Goal: Information Seeking & Learning: Find specific fact

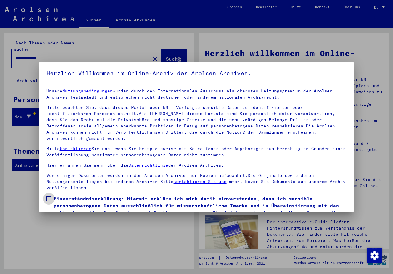
click at [49, 196] on span at bounding box center [48, 198] width 5 height 5
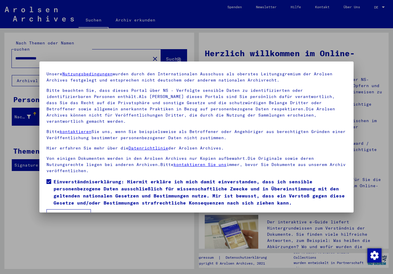
scroll to position [26, 0]
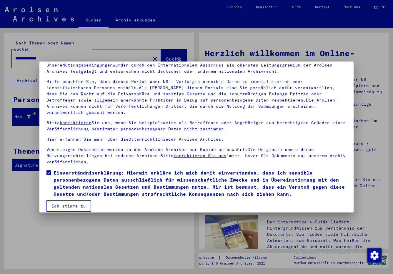
click at [83, 200] on button "Ich stimme zu" at bounding box center [68, 205] width 44 height 11
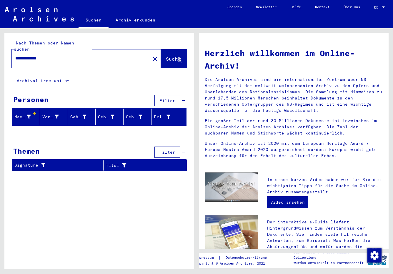
click at [18, 55] on input "**********" at bounding box center [79, 58] width 128 height 6
click at [166, 56] on span "Suche" at bounding box center [173, 59] width 15 height 6
click at [38, 55] on input "**********" at bounding box center [79, 58] width 128 height 6
click at [166, 56] on span "Suche" at bounding box center [173, 59] width 15 height 6
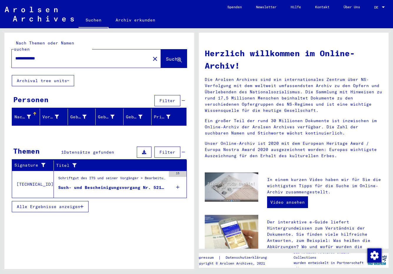
click at [115, 184] on div "Such- und Bescheinigungsvorgang Nr. 521.108 für [PERSON_NAME] geboren [DEMOGRAP…" at bounding box center [112, 187] width 108 height 6
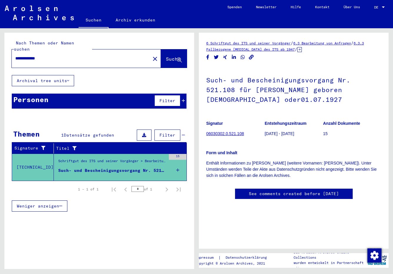
click at [48, 55] on input "**********" at bounding box center [80, 58] width 131 height 6
type input "*********"
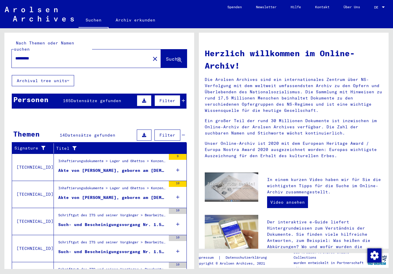
click at [93, 98] on span "Datensätze gefunden" at bounding box center [96, 100] width 50 height 5
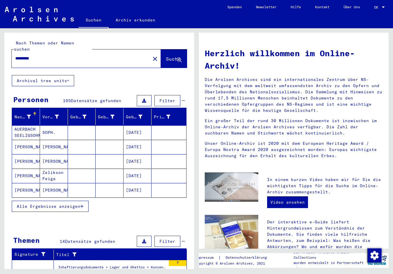
click at [84, 201] on button "Alle Ergebnisse anzeigen" at bounding box center [50, 205] width 77 height 11
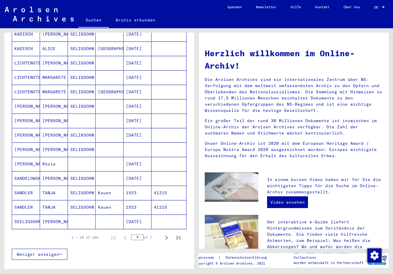
scroll to position [264, 0]
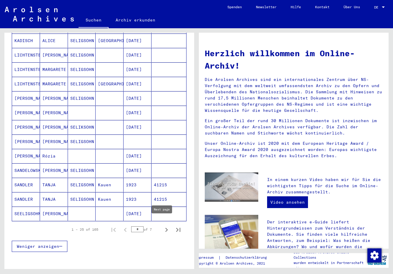
click at [162, 225] on icon "Next page" at bounding box center [166, 229] width 8 height 8
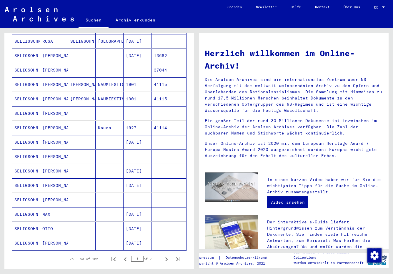
scroll to position [294, 0]
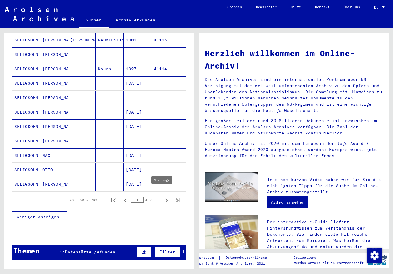
click at [162, 196] on icon "Next page" at bounding box center [166, 200] width 8 height 8
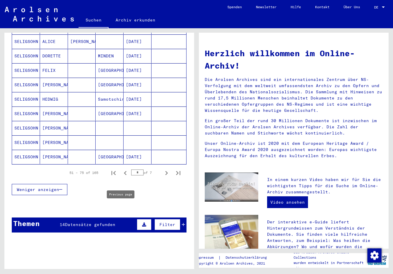
scroll to position [323, 0]
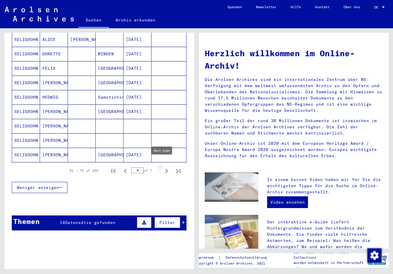
click at [162, 167] on icon "Next page" at bounding box center [166, 171] width 8 height 8
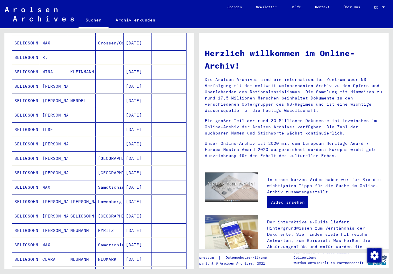
scroll to position [235, 0]
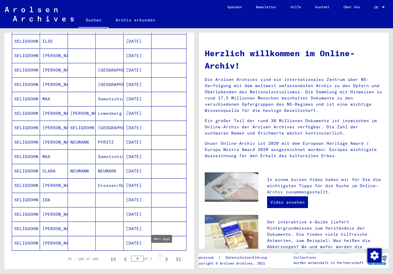
click at [162, 255] on icon "Next page" at bounding box center [166, 259] width 8 height 8
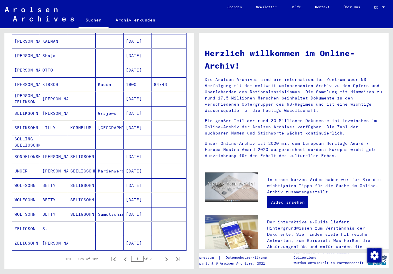
click at [84, 225] on mat-cell at bounding box center [82, 228] width 28 height 14
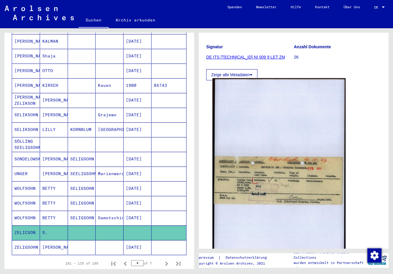
scroll to position [88, 0]
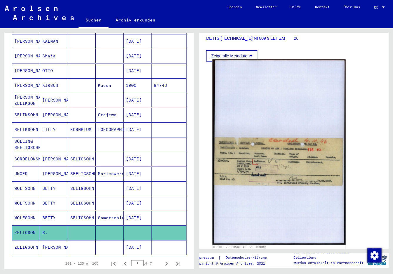
click at [269, 169] on img at bounding box center [278, 151] width 133 height 185
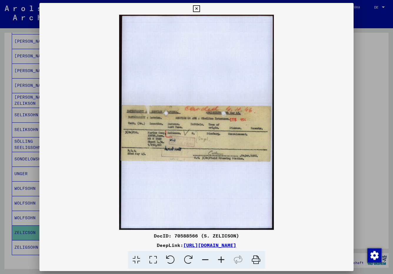
click at [220, 258] on icon at bounding box center [221, 260] width 16 height 18
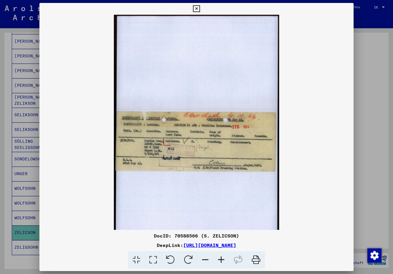
click at [220, 258] on icon at bounding box center [221, 260] width 16 height 18
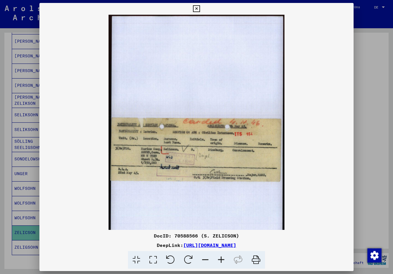
click at [220, 258] on icon at bounding box center [221, 260] width 16 height 18
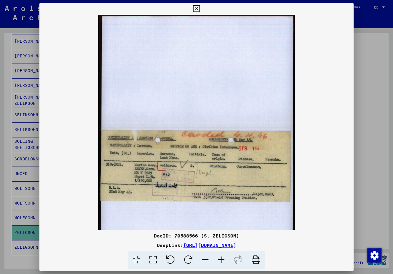
click at [220, 258] on icon at bounding box center [221, 260] width 16 height 18
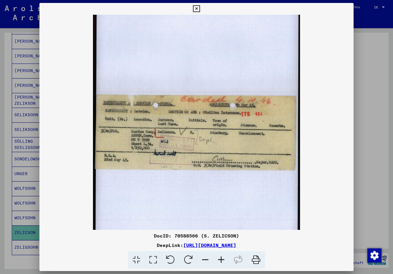
scroll to position [42, 0]
drag, startPoint x: 180, startPoint y: 155, endPoint x: 167, endPoint y: 113, distance: 43.9
click at [167, 113] on img at bounding box center [196, 117] width 207 height 288
click at [197, 11] on icon at bounding box center [196, 8] width 7 height 7
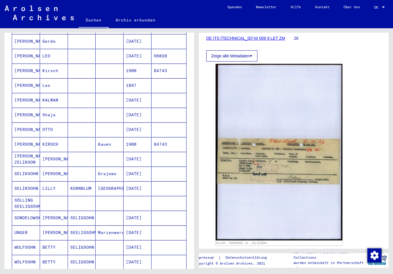
scroll to position [150, 0]
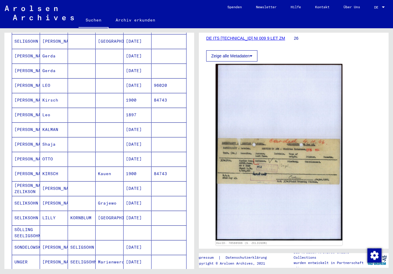
click at [83, 137] on mat-cell at bounding box center [82, 144] width 28 height 14
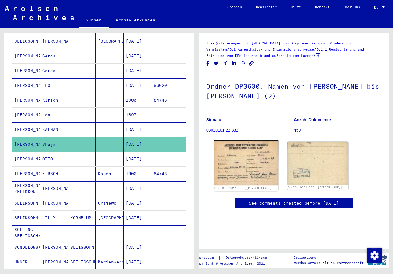
click at [258, 161] on img at bounding box center [246, 162] width 64 height 45
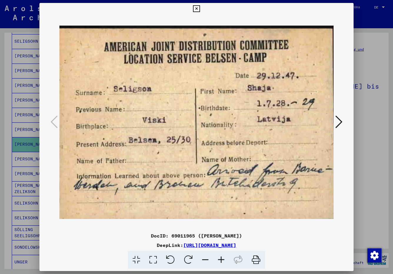
click at [197, 8] on icon at bounding box center [196, 8] width 7 height 7
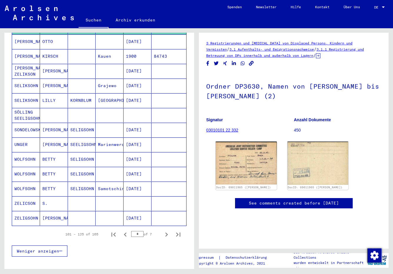
scroll to position [267, 0]
click at [165, 232] on icon "Next page" at bounding box center [166, 234] width 3 height 4
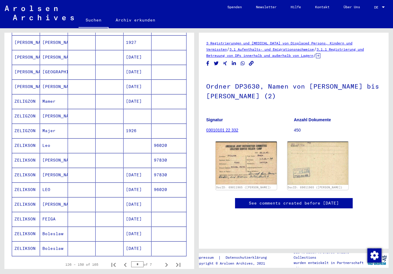
scroll to position [238, 0]
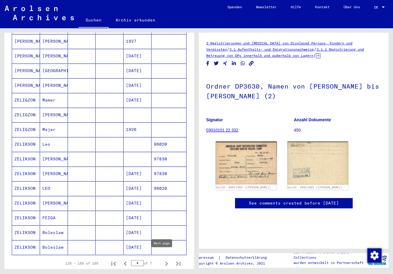
click at [162, 259] on icon "Next page" at bounding box center [166, 263] width 8 height 8
type input "*"
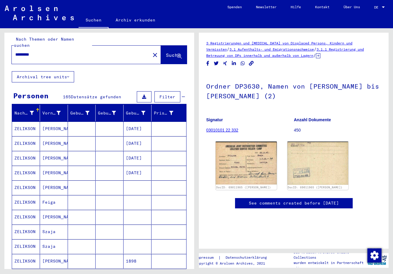
scroll to position [3, 0]
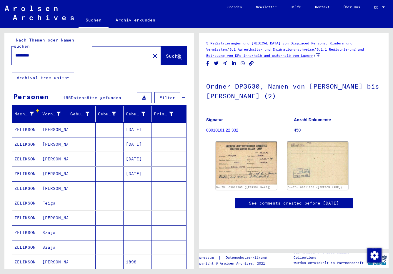
click at [87, 228] on mat-cell at bounding box center [82, 232] width 28 height 14
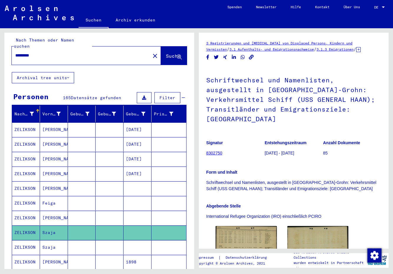
click at [78, 240] on mat-cell at bounding box center [82, 247] width 28 height 14
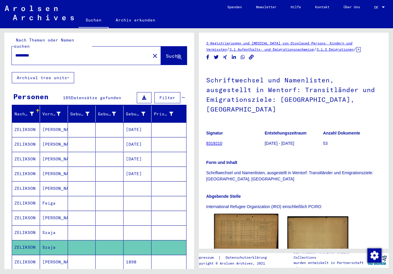
click at [242, 227] on img at bounding box center [246, 233] width 64 height 40
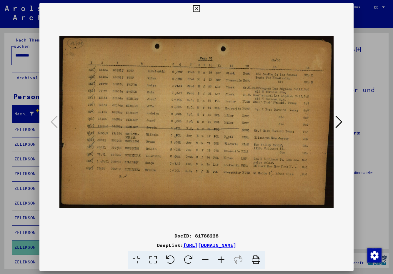
click at [200, 9] on button at bounding box center [196, 9] width 10 height 12
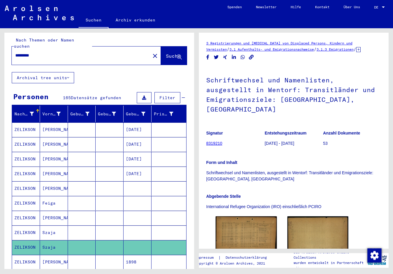
click at [45, 49] on div "*********" at bounding box center [79, 55] width 135 height 13
click at [42, 52] on input "*********" at bounding box center [80, 55] width 131 height 6
type input "*"
click at [49, 52] on input "**********" at bounding box center [80, 55] width 131 height 6
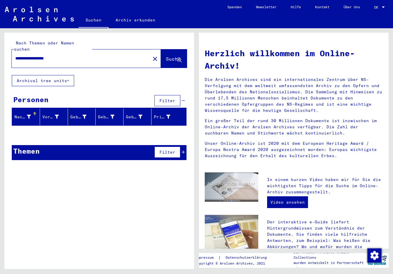
click at [48, 55] on input "**********" at bounding box center [79, 58] width 128 height 6
click at [166, 56] on span "Suche" at bounding box center [173, 59] width 15 height 6
click at [53, 55] on input "**********" at bounding box center [79, 58] width 128 height 6
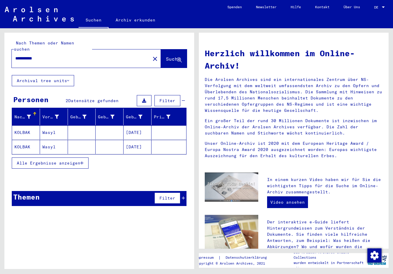
click at [82, 161] on icon "button" at bounding box center [81, 163] width 3 height 4
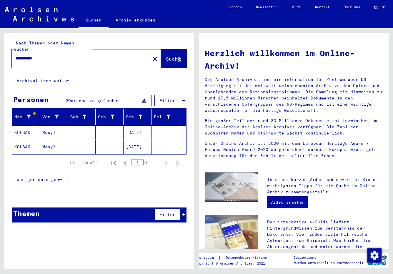
click at [49, 55] on input "**********" at bounding box center [79, 58] width 128 height 6
type input "*"
type input "*****"
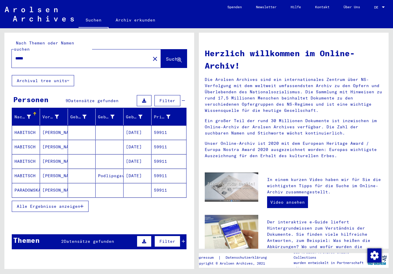
click at [87, 200] on button "Alle Ergebnisse anzeigen" at bounding box center [50, 205] width 77 height 11
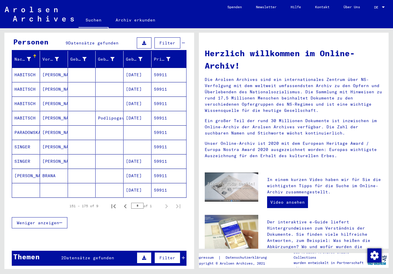
scroll to position [59, 0]
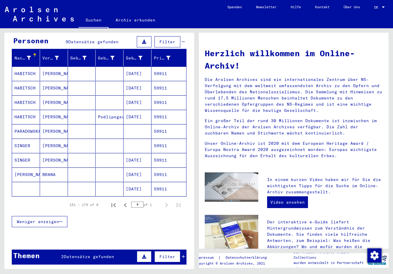
click at [97, 254] on span "Datensätze gefunden" at bounding box center [89, 256] width 50 height 5
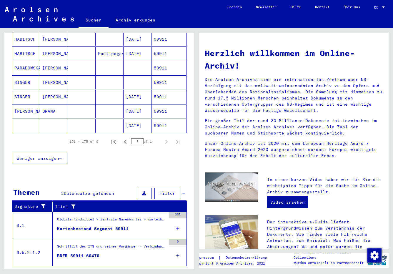
scroll to position [130, 0]
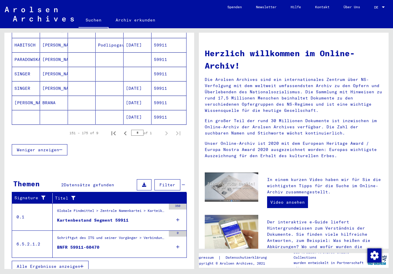
click at [107, 244] on figure "BNFR 59911-60470" at bounding box center [111, 248] width 109 height 9
